Goal: Check status: Check status

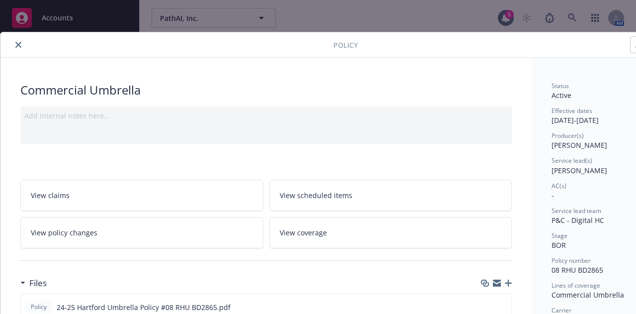
scroll to position [99, 0]
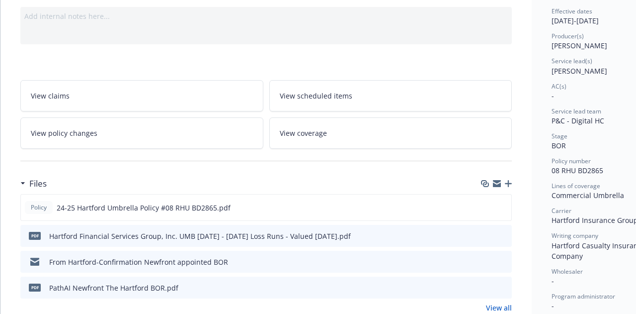
click at [269, 155] on div at bounding box center [266, 161] width 492 height 24
click at [190, 153] on div at bounding box center [266, 161] width 492 height 24
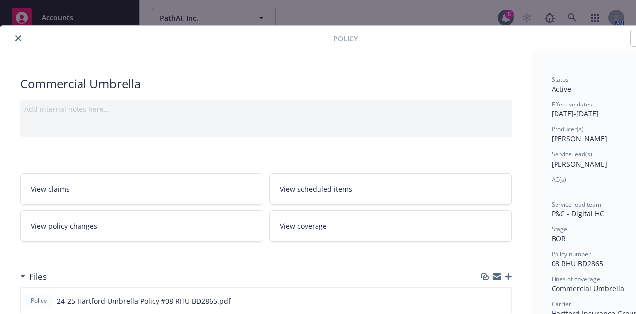
scroll to position [0, 0]
